Goal: Use online tool/utility: Utilize a website feature to perform a specific function

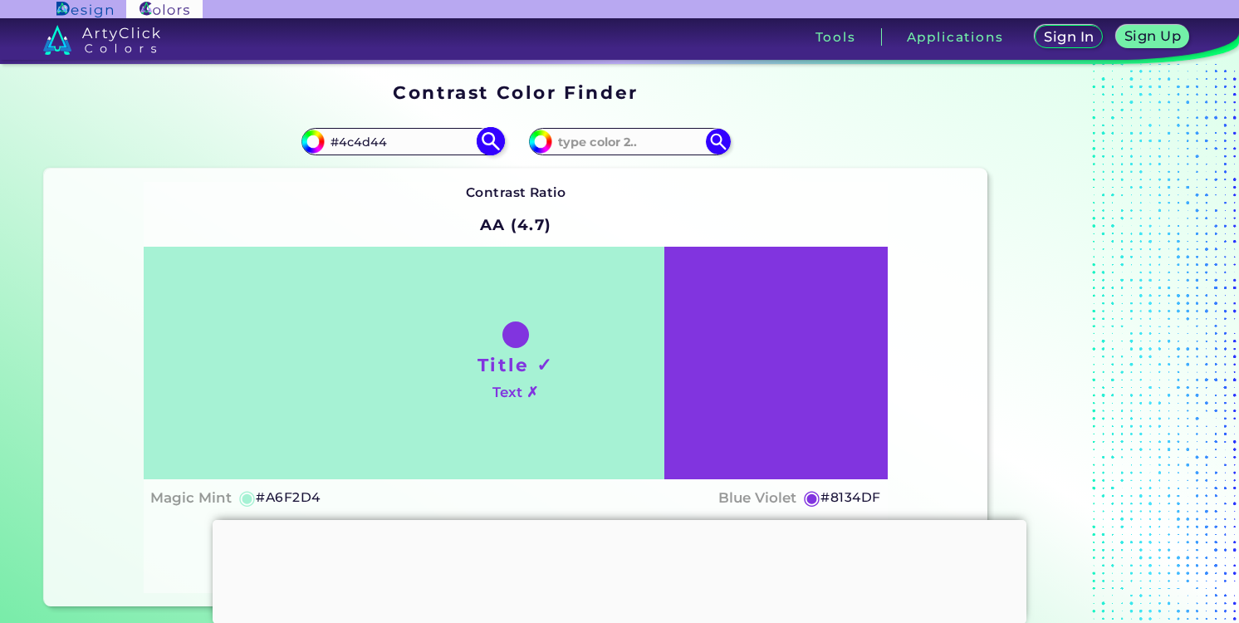
type input "#4c4d44"
click at [490, 144] on img at bounding box center [490, 141] width 29 height 29
type input "#4c4d44"
type input "#4C4D44"
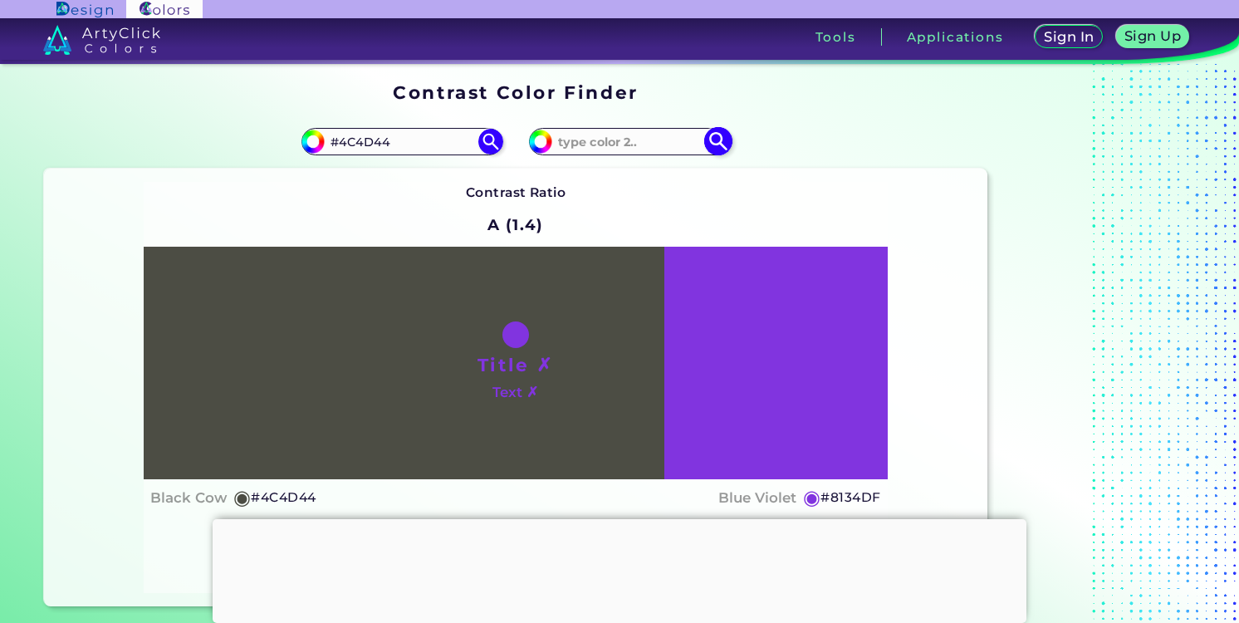
click at [610, 144] on input at bounding box center [629, 141] width 154 height 22
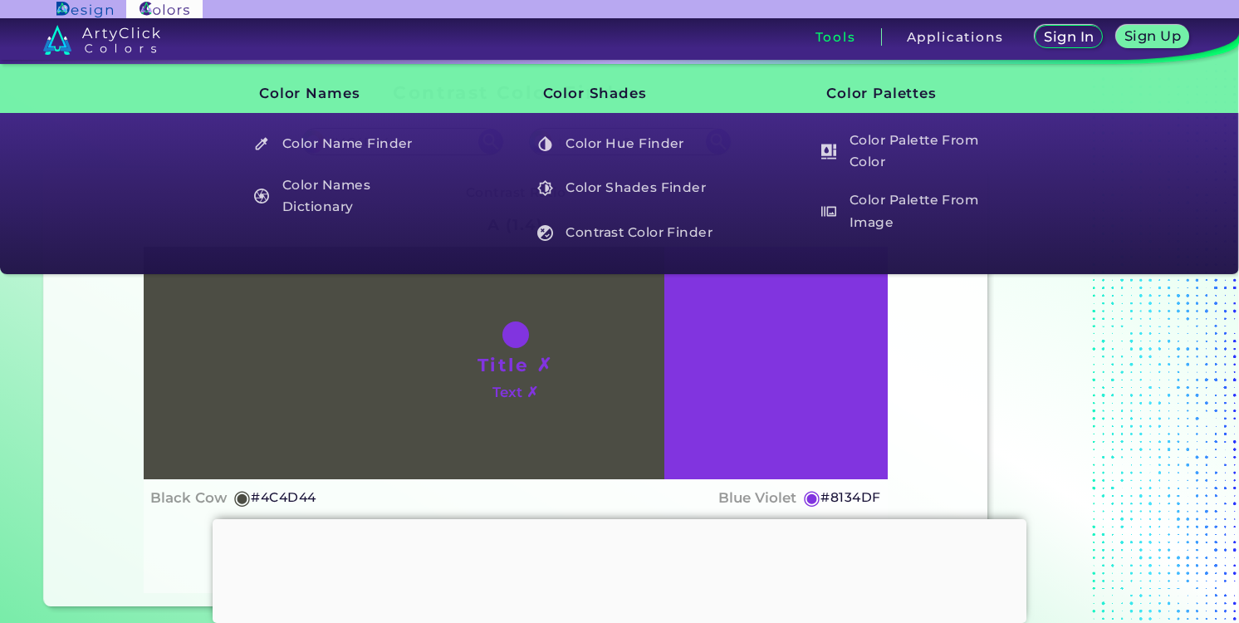
click at [816, 42] on h3 "Tools" at bounding box center [835, 37] width 41 height 12
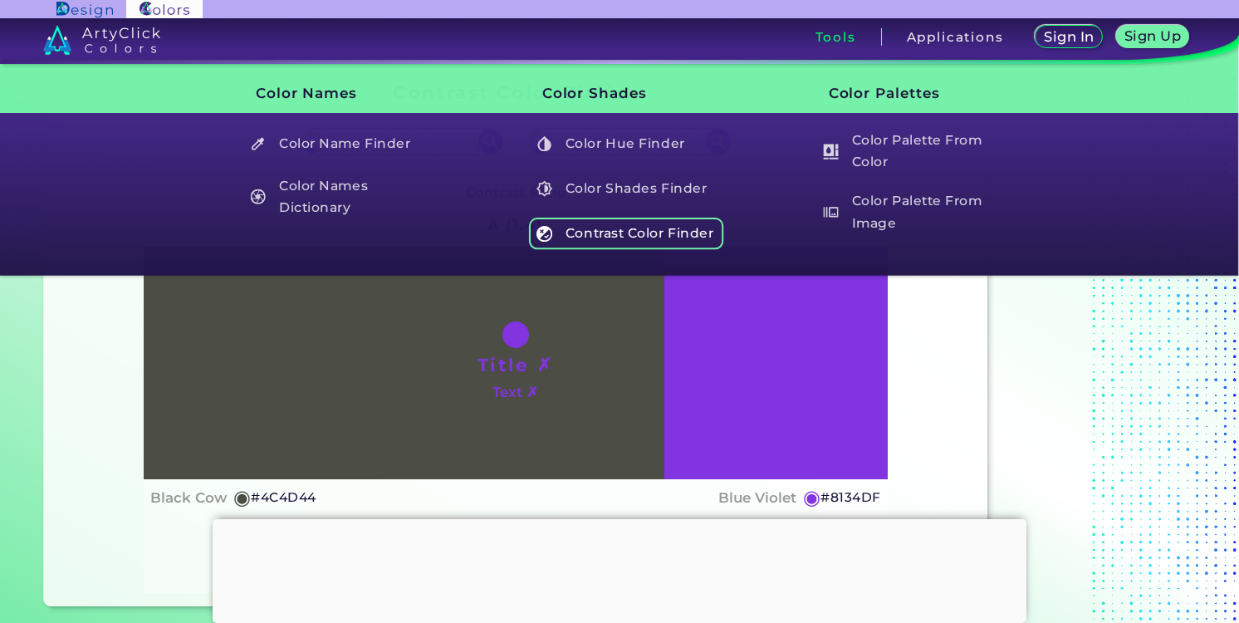
click at [662, 191] on h5 "Color Shades Finder" at bounding box center [626, 189] width 195 height 32
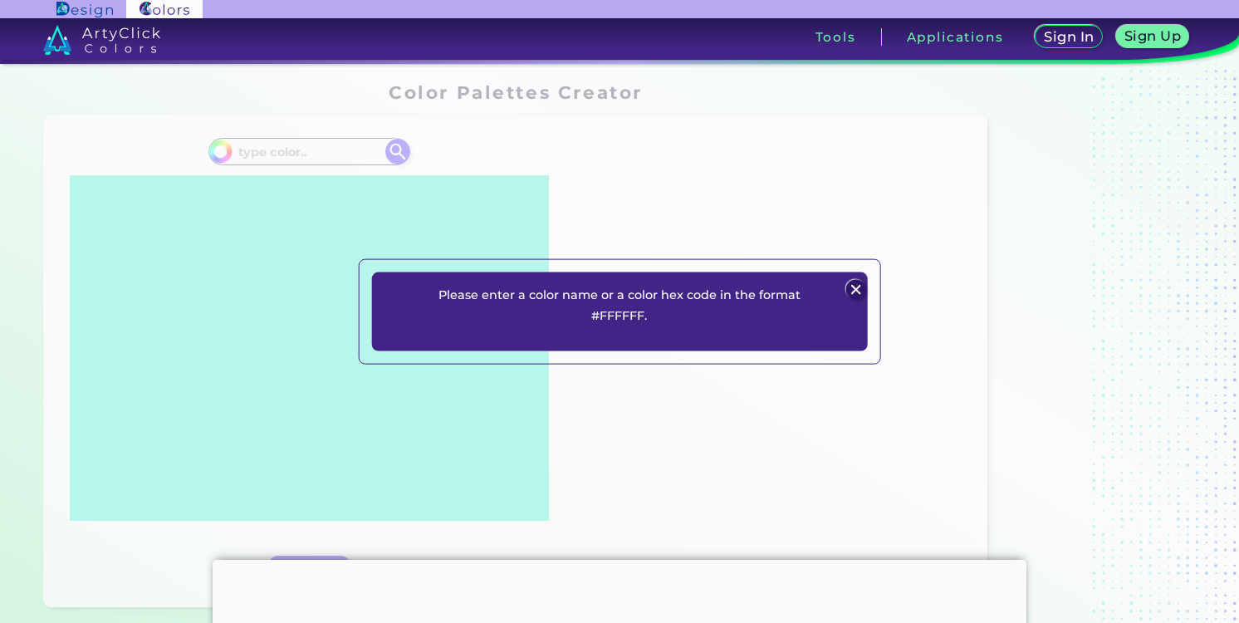
scroll to position [196, 0]
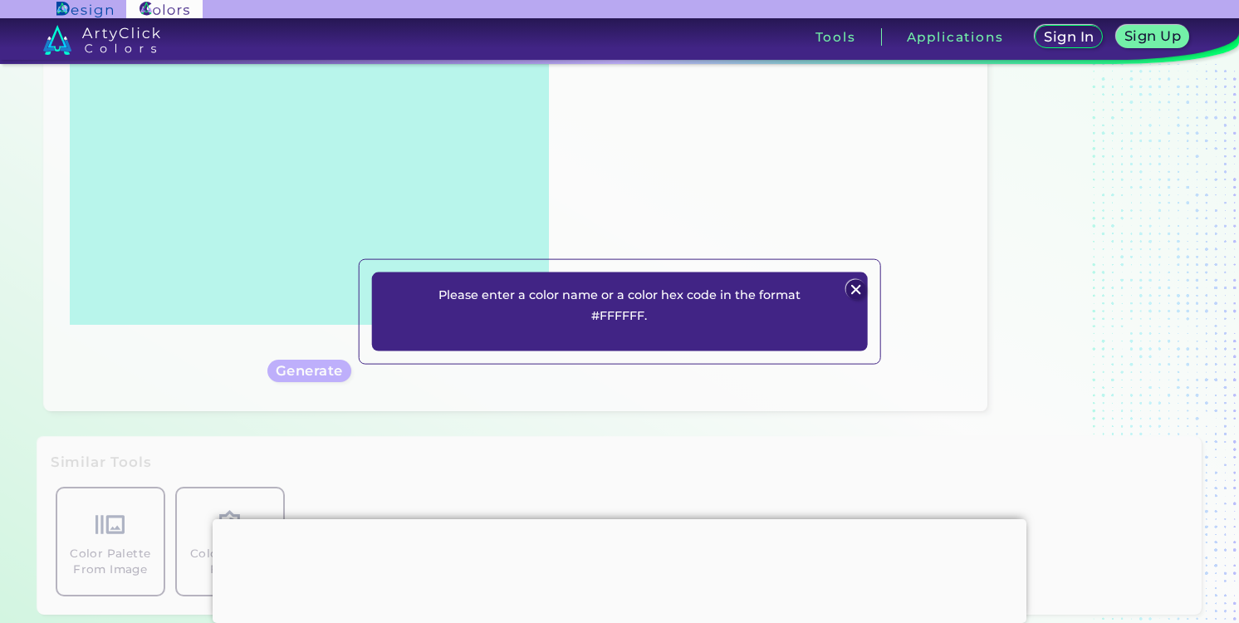
click at [857, 286] on img at bounding box center [856, 290] width 20 height 20
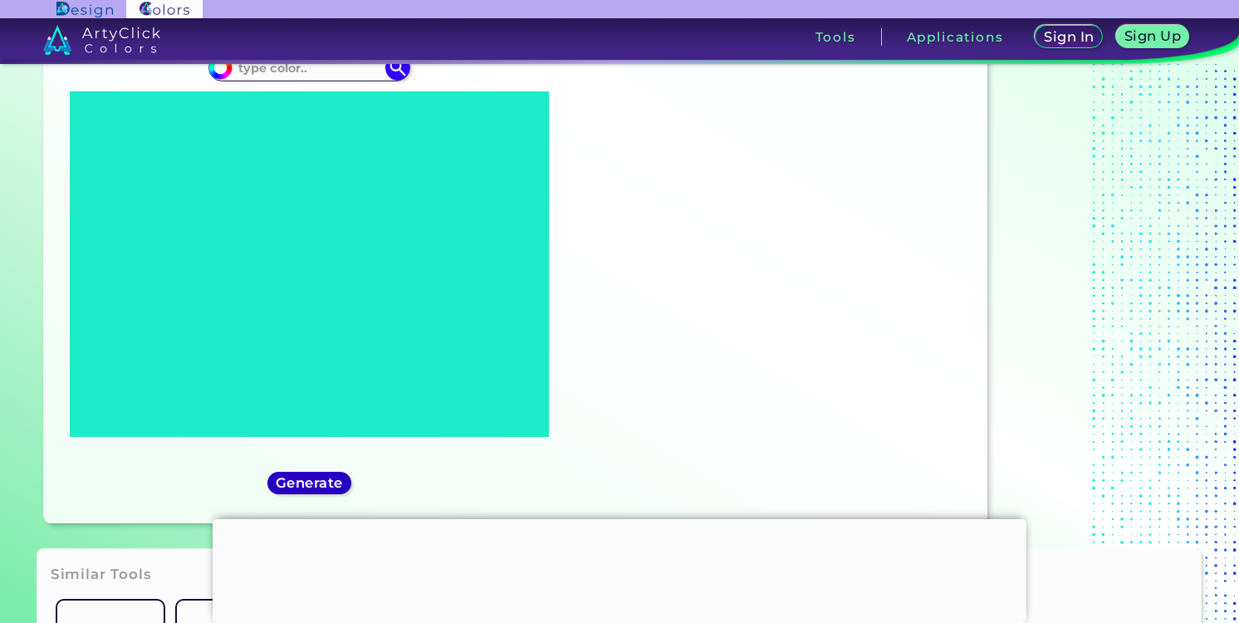
scroll to position [29, 0]
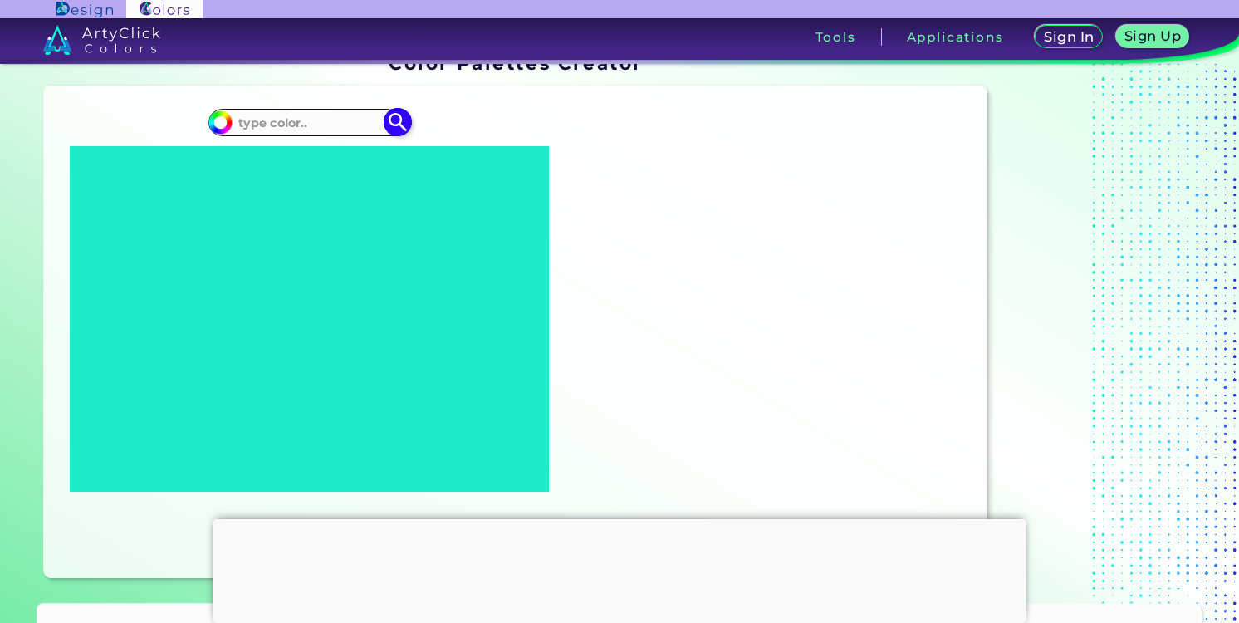
click at [296, 134] on div "#000000" at bounding box center [308, 122] width 201 height 27
click at [281, 121] on input at bounding box center [309, 122] width 154 height 22
paste input "#484C43"
type input "#484C43"
click at [386, 129] on img at bounding box center [398, 122] width 29 height 29
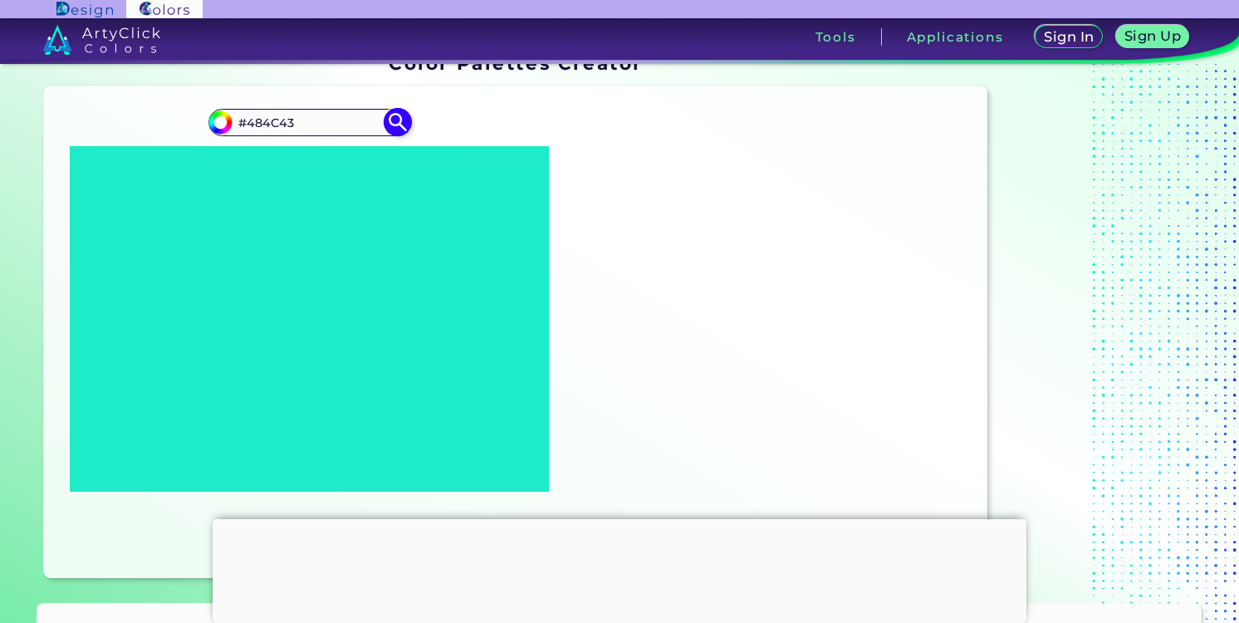
type input "#484c43"
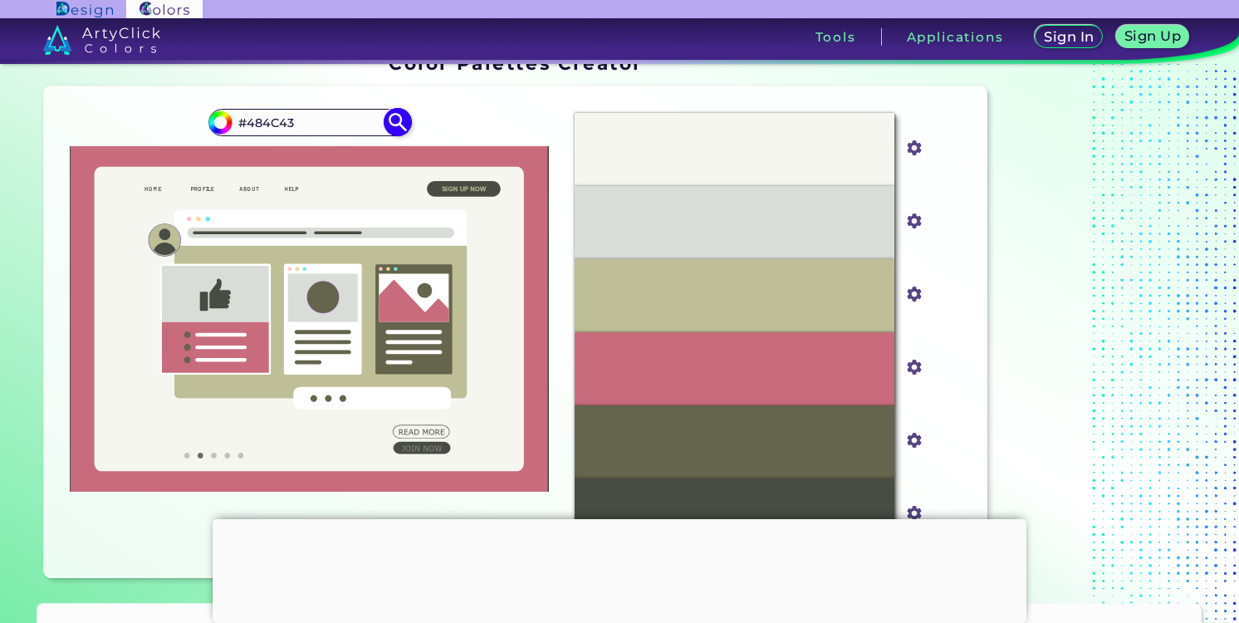
drag, startPoint x: 305, startPoint y: 125, endPoint x: 241, endPoint y: 122, distance: 64.0
click at [242, 122] on input "#484C43" at bounding box center [309, 122] width 154 height 22
paste input "#4C4D44"
type input "#4C4D44"
click at [388, 120] on img at bounding box center [398, 122] width 29 height 29
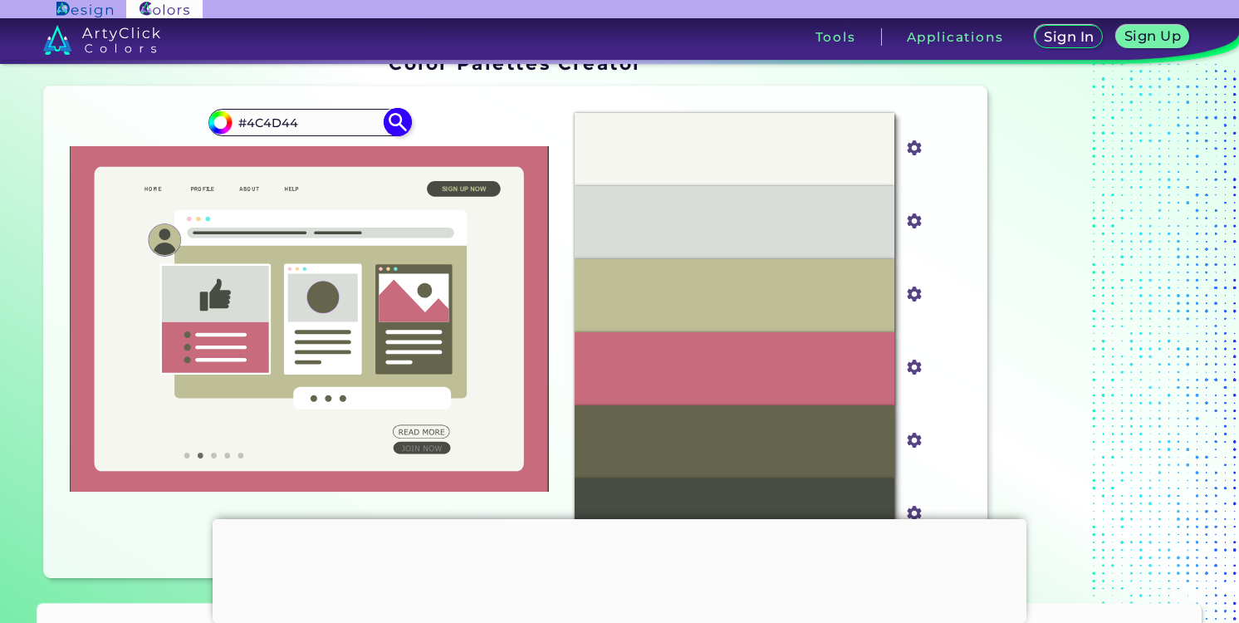
type input "#4c4d44"
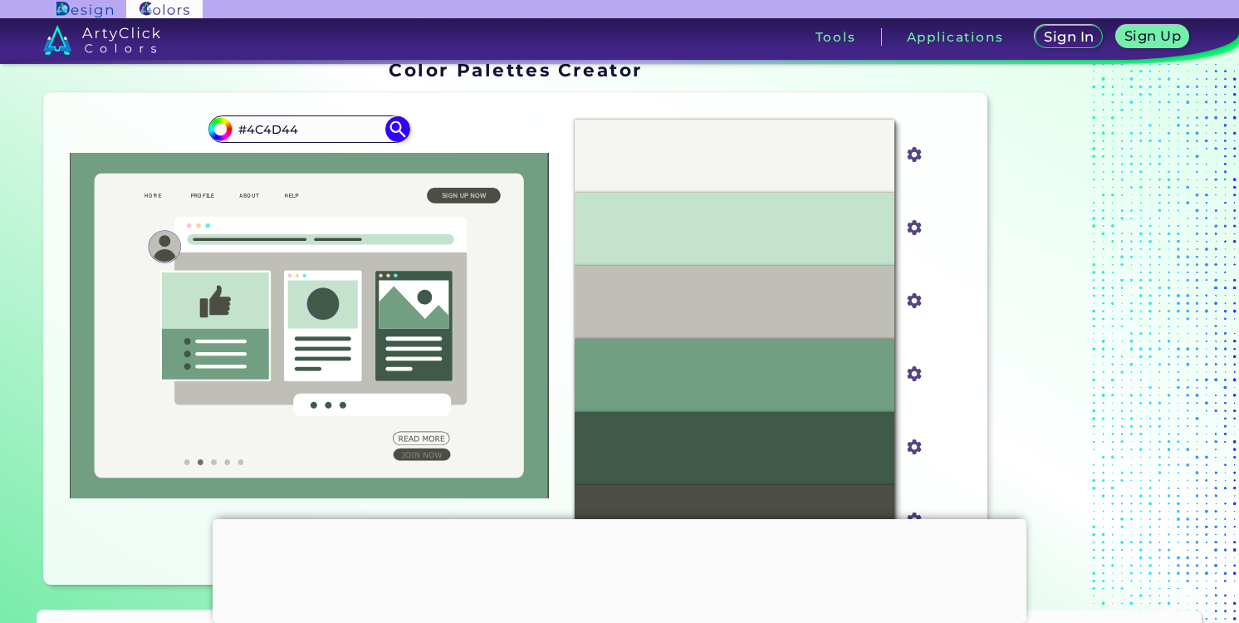
scroll to position [18, 0]
